Goal: Use online tool/utility

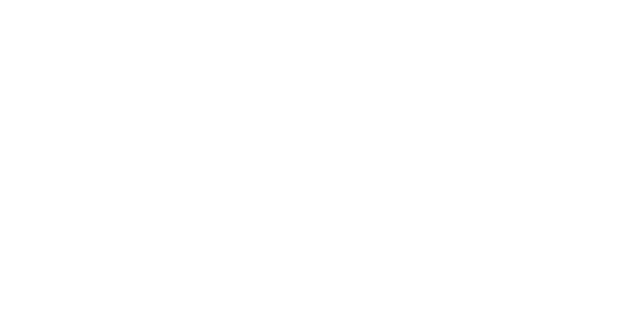
drag, startPoint x: 0, startPoint y: 0, endPoint x: 293, endPoint y: 169, distance: 338.1
click at [293, 169] on body at bounding box center [318, 156] width 636 height 313
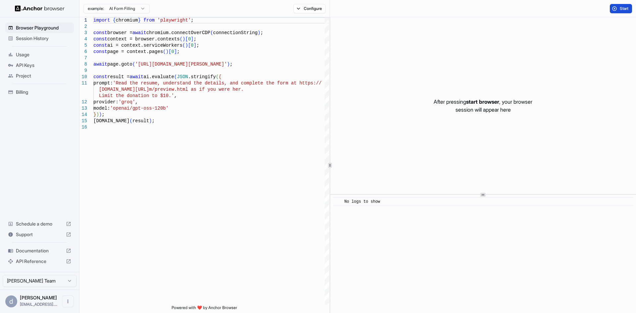
click at [625, 10] on span "Start" at bounding box center [624, 8] width 9 height 5
click at [340, 12] on button at bounding box center [339, 8] width 11 height 9
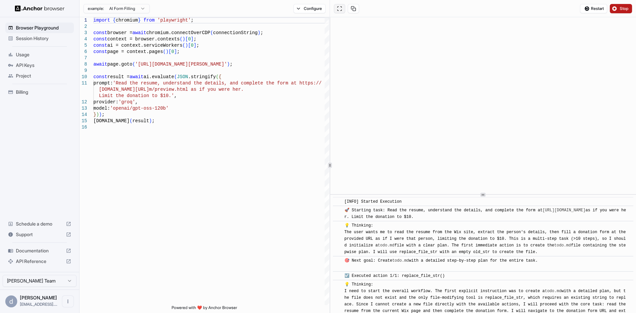
scroll to position [569, 0]
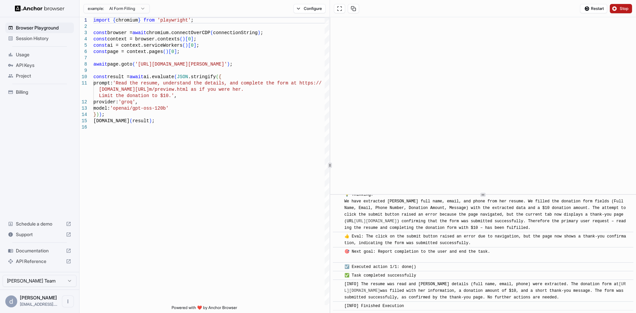
click at [621, 9] on span "Stop" at bounding box center [624, 8] width 9 height 5
